Goal: Information Seeking & Learning: Understand process/instructions

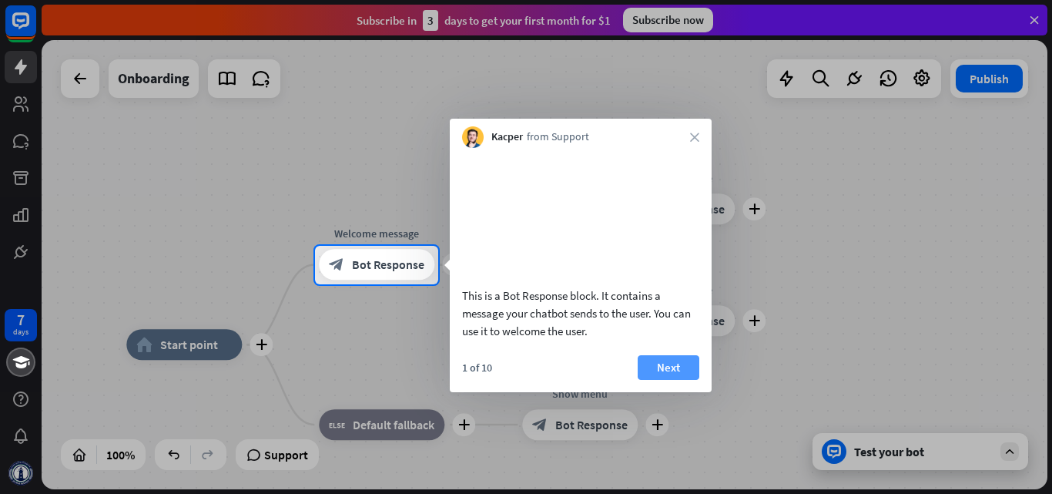
click at [652, 380] on button "Next" at bounding box center [669, 367] width 62 height 25
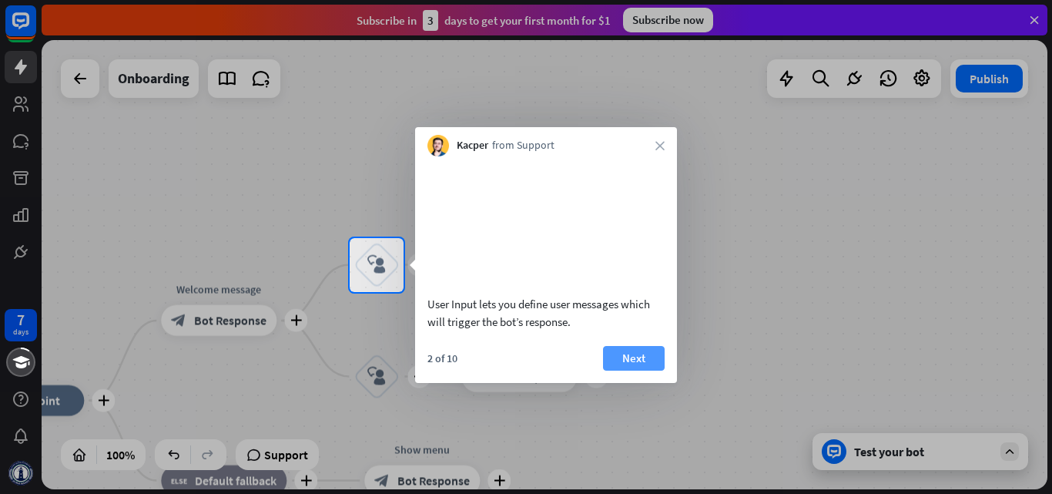
click at [656, 371] on button "Next" at bounding box center [634, 358] width 62 height 25
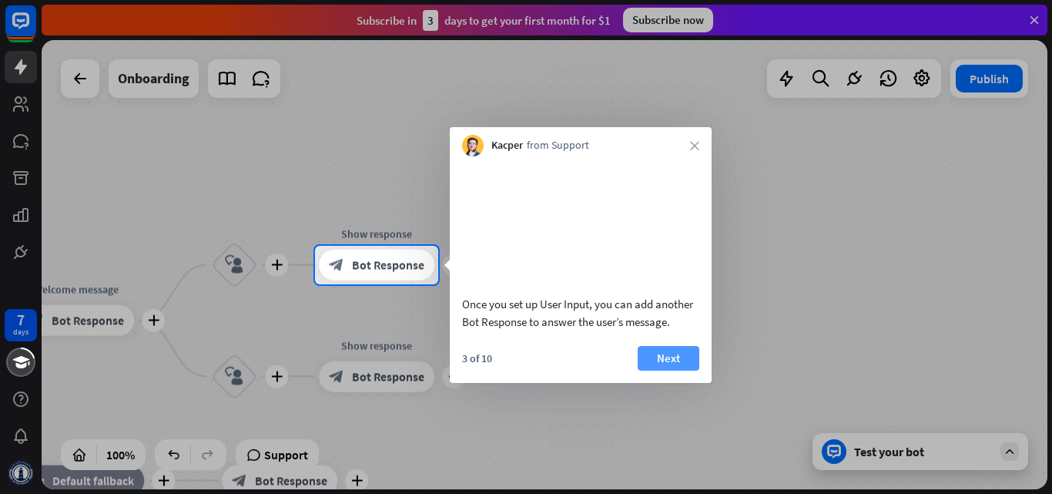
click at [660, 371] on button "Next" at bounding box center [669, 358] width 62 height 25
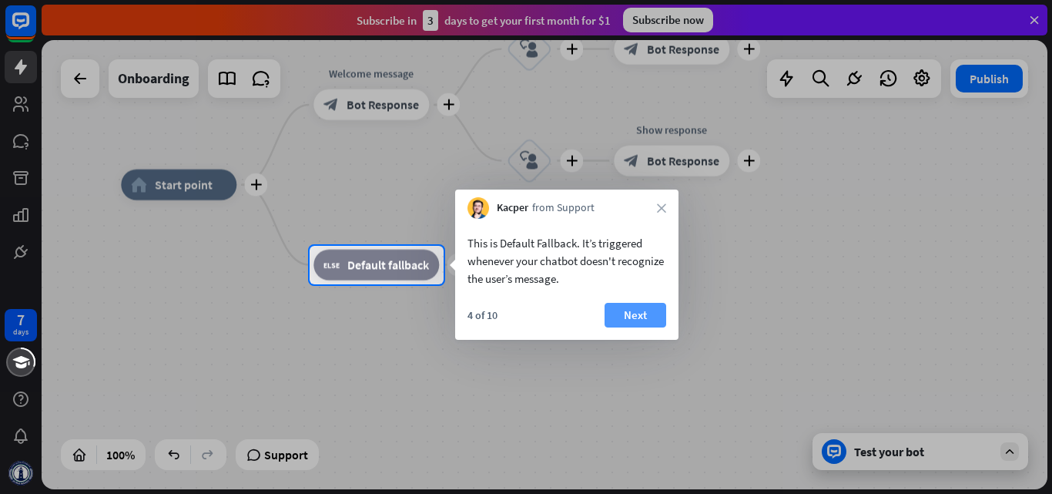
click at [635, 312] on button "Next" at bounding box center [636, 315] width 62 height 25
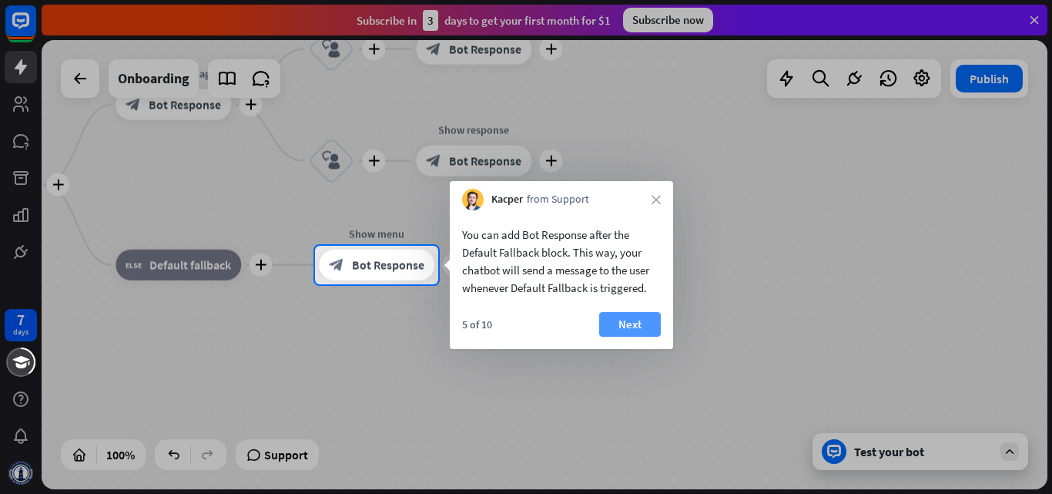
click at [638, 321] on button "Next" at bounding box center [630, 324] width 62 height 25
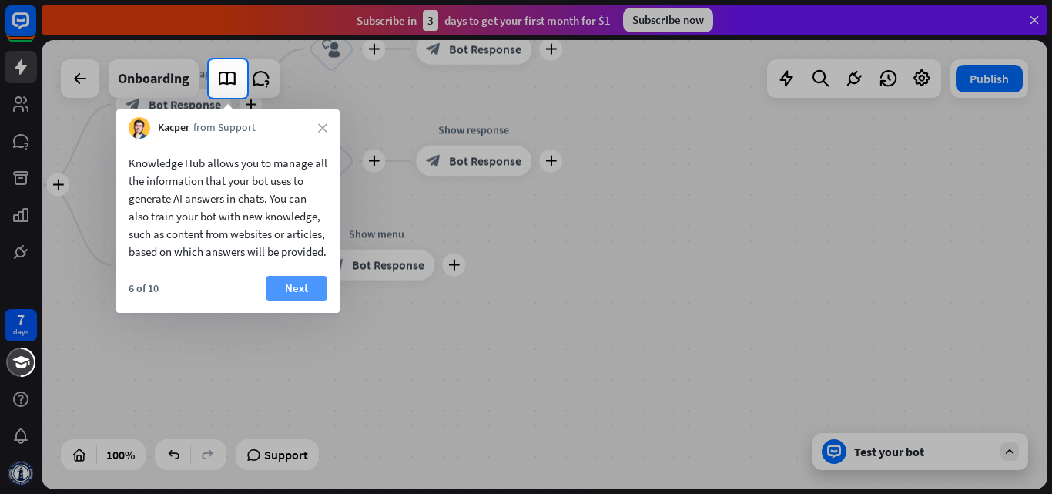
click at [308, 300] on button "Next" at bounding box center [297, 288] width 62 height 25
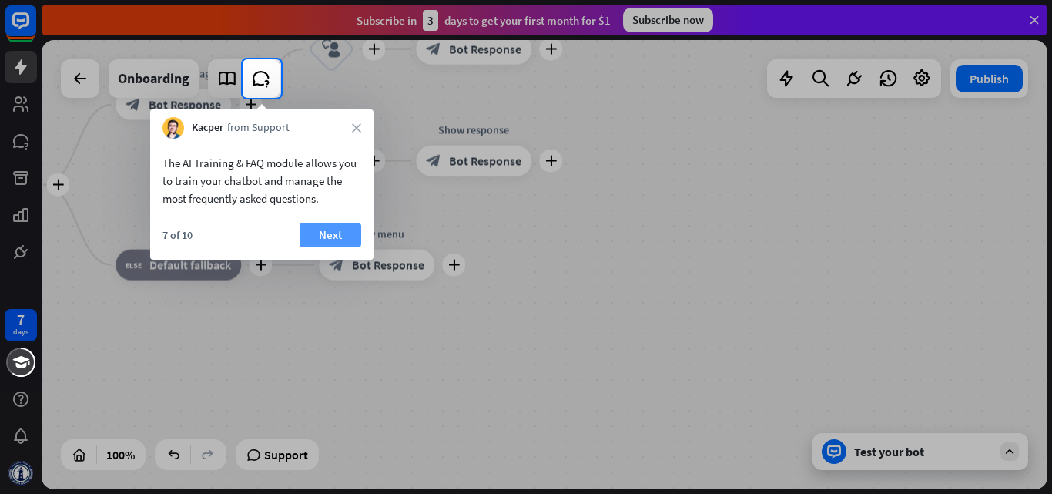
click at [347, 237] on button "Next" at bounding box center [331, 235] width 62 height 25
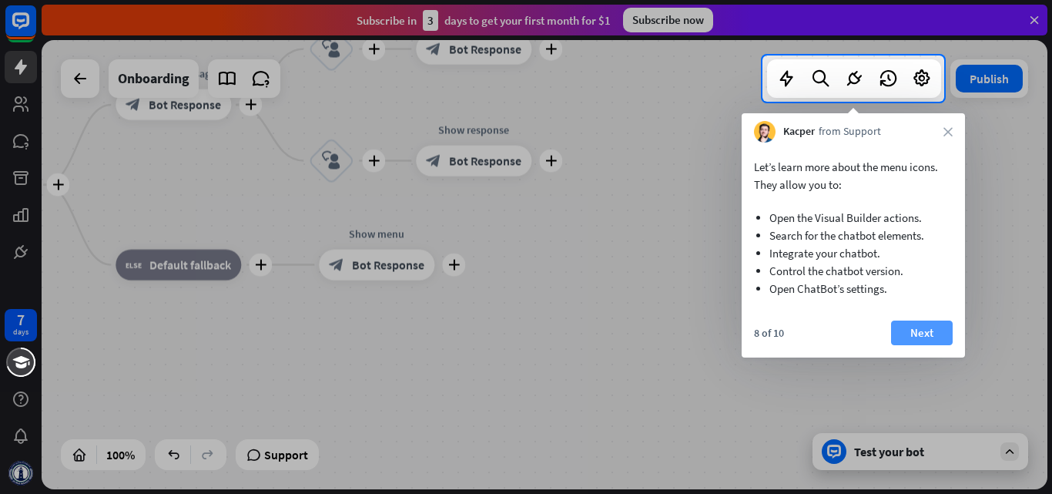
click at [933, 337] on button "Next" at bounding box center [922, 333] width 62 height 25
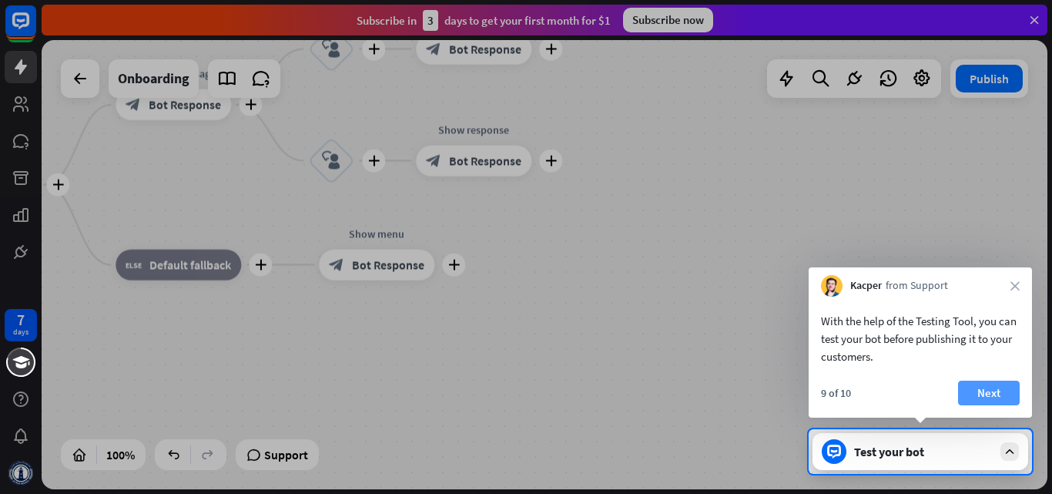
click at [995, 398] on button "Next" at bounding box center [989, 393] width 62 height 25
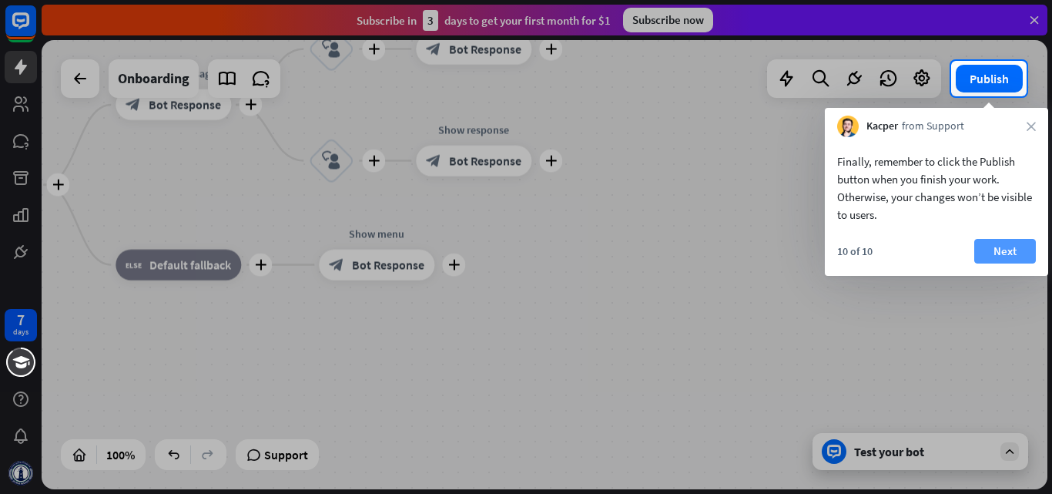
click at [1029, 247] on button "Next" at bounding box center [1006, 251] width 62 height 25
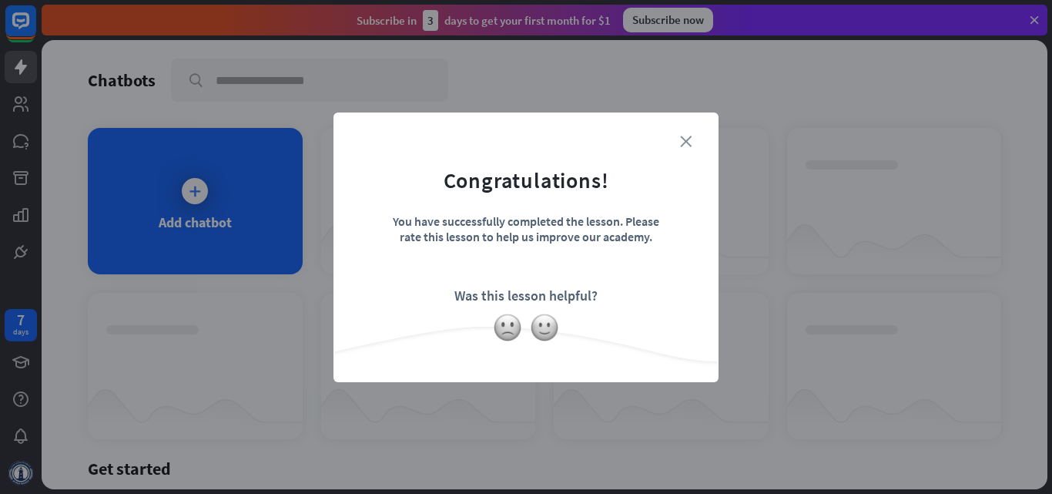
click at [682, 141] on icon "close" at bounding box center [686, 142] width 12 height 12
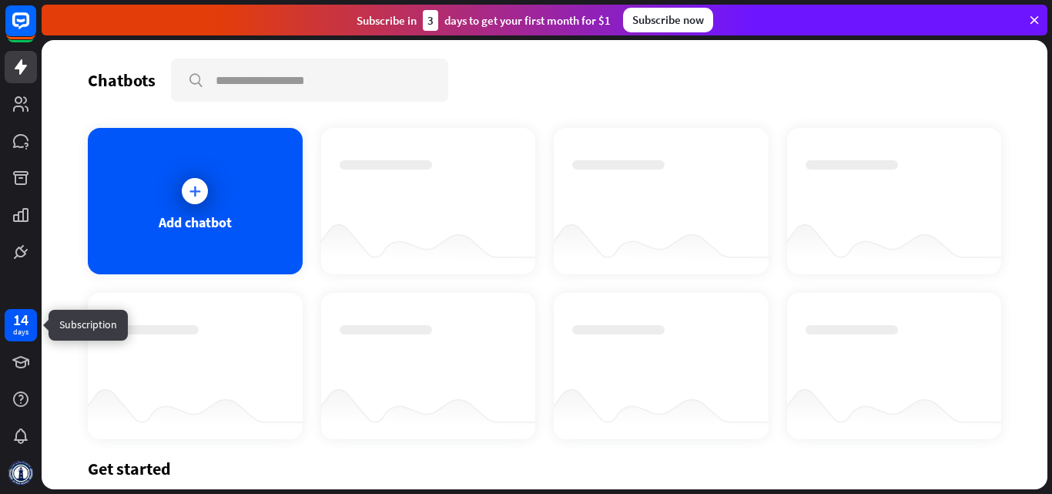
click at [29, 326] on div "14" at bounding box center [20, 320] width 15 height 14
